Goal: Task Accomplishment & Management: Complete application form

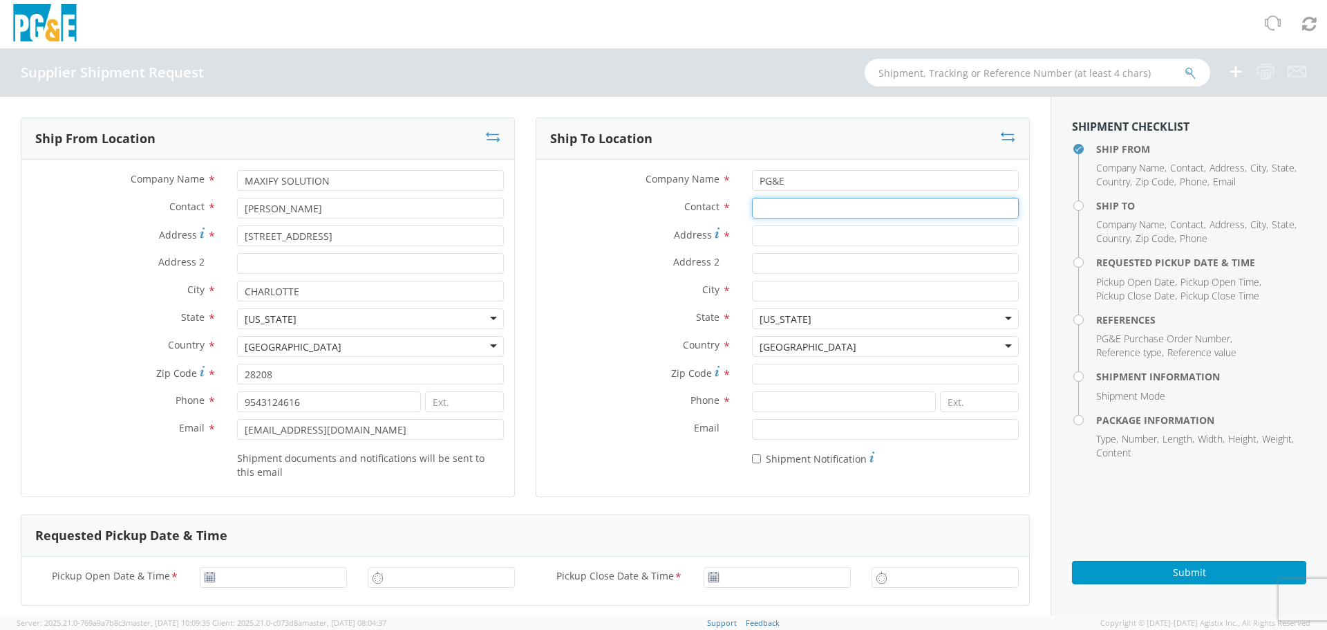
click at [831, 204] on input "Contact *" at bounding box center [885, 208] width 267 height 21
click at [806, 244] on input "Address *" at bounding box center [885, 235] width 267 height 21
paste input "[GEOGRAPHIC_DATA]"
type input "[GEOGRAPHIC_DATA]"
click at [790, 216] on input "Contact *" at bounding box center [885, 208] width 267 height 21
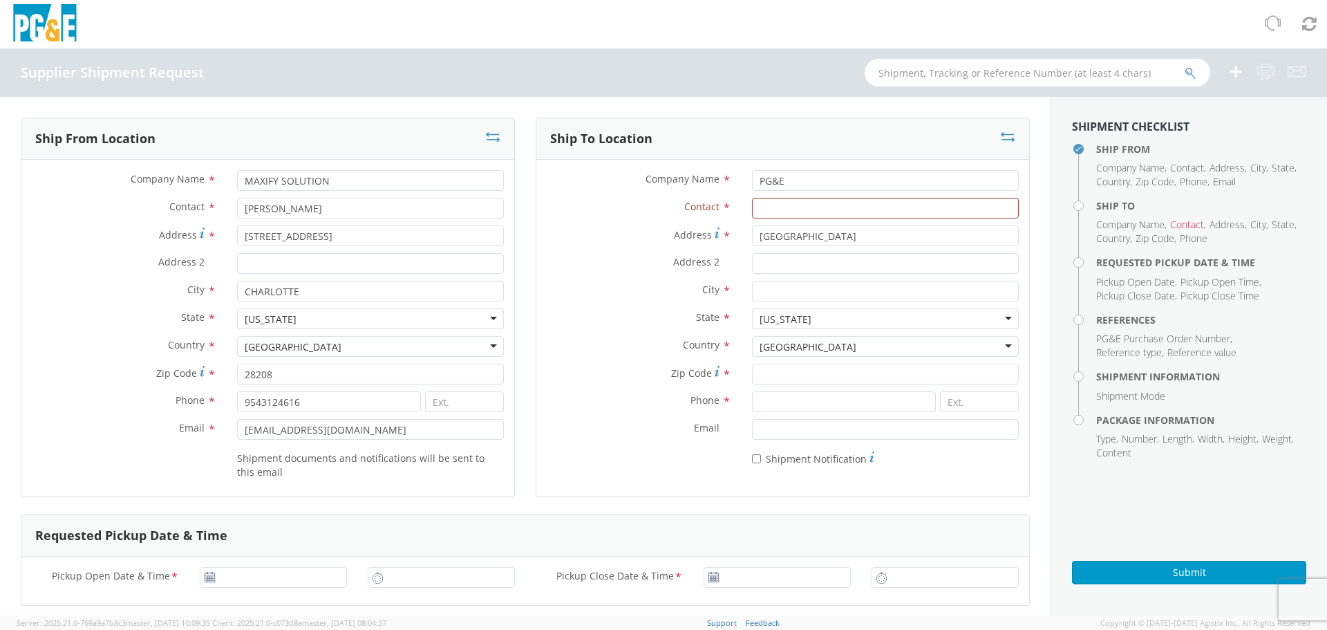
click at [796, 193] on div "Company Name * PG&E" at bounding box center [782, 184] width 493 height 28
click at [789, 205] on input "Contact *" at bounding box center [885, 208] width 267 height 21
paste input "[PERSON_NAME]"
type input "[PERSON_NAME]"
click at [787, 297] on input "City *" at bounding box center [885, 291] width 267 height 21
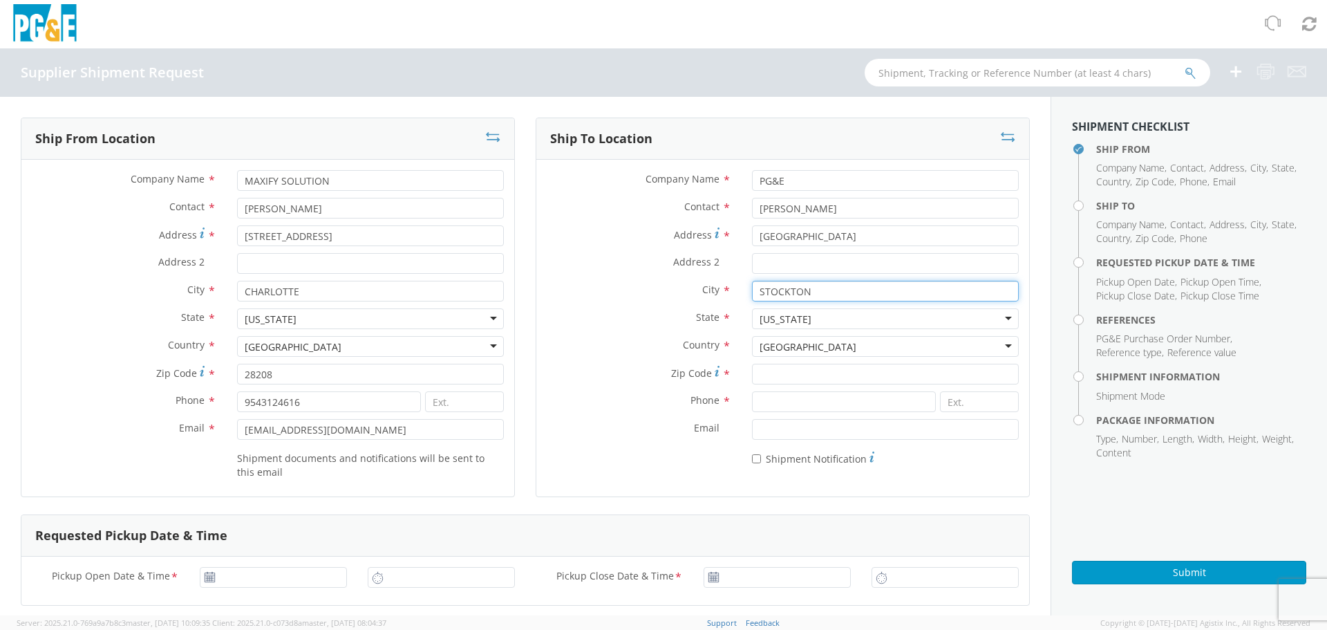
type input "STOCKTON"
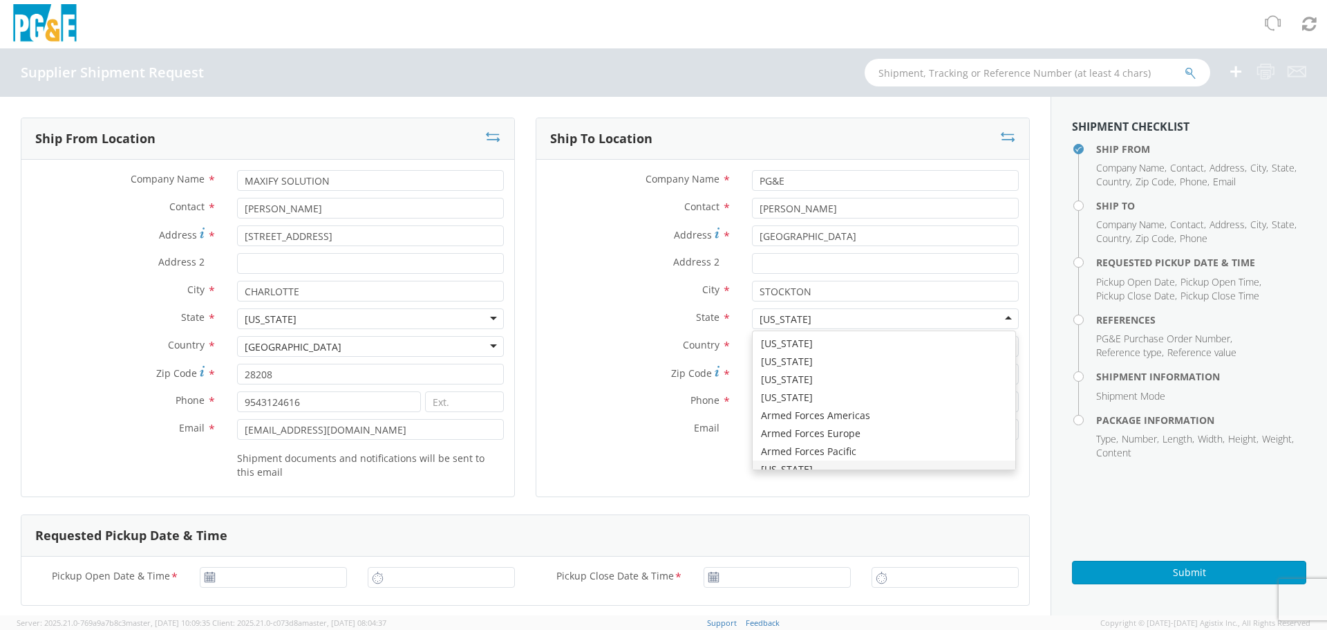
scroll to position [16, 0]
click at [684, 310] on label "State *" at bounding box center [638, 317] width 205 height 18
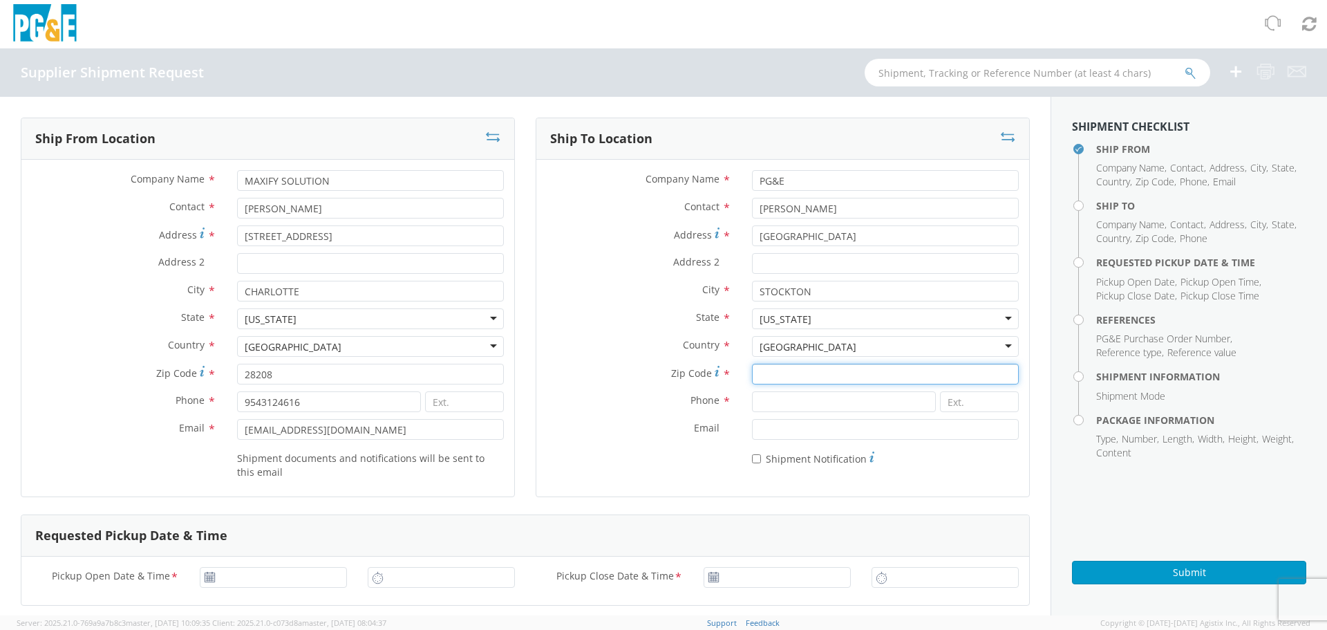
click at [781, 369] on input "Zip Code *" at bounding box center [885, 374] width 267 height 21
